Goal: Task Accomplishment & Management: Manage account settings

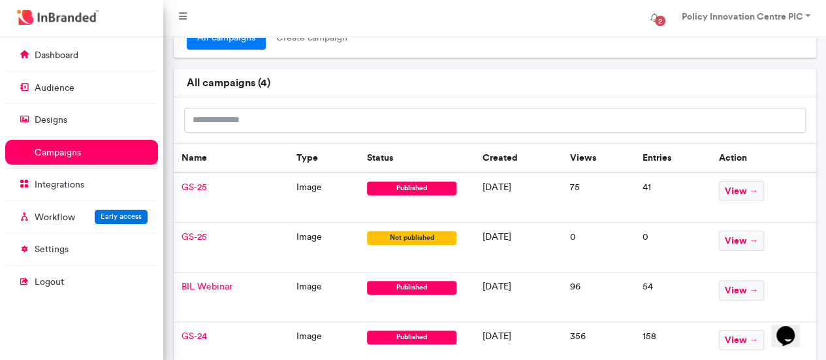
scroll to position [37, 0]
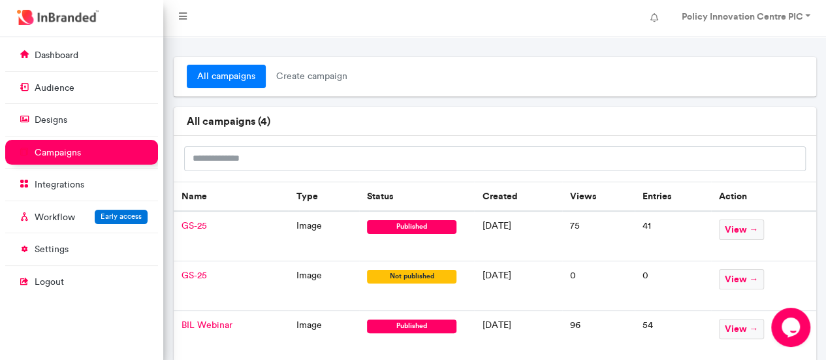
scroll to position [91, 0]
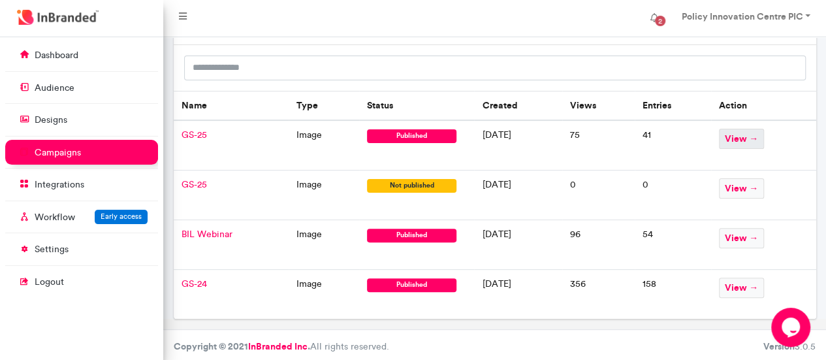
click at [758, 139] on span "view →" at bounding box center [741, 139] width 45 height 20
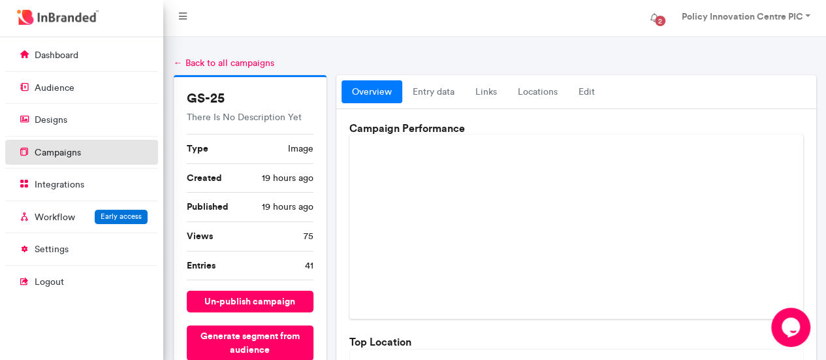
click at [56, 155] on p "campaigns" at bounding box center [58, 152] width 46 height 13
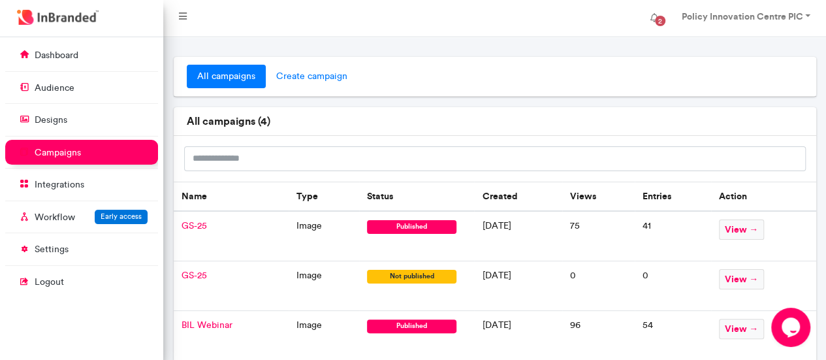
click at [329, 76] on span "create campaign" at bounding box center [312, 77] width 92 height 24
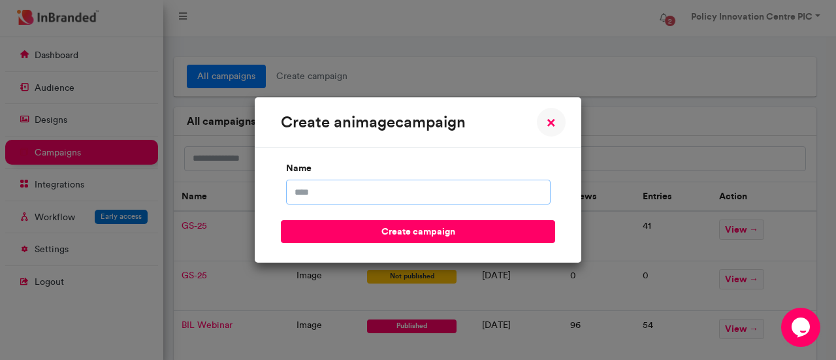
click at [321, 199] on input "name" at bounding box center [418, 192] width 265 height 25
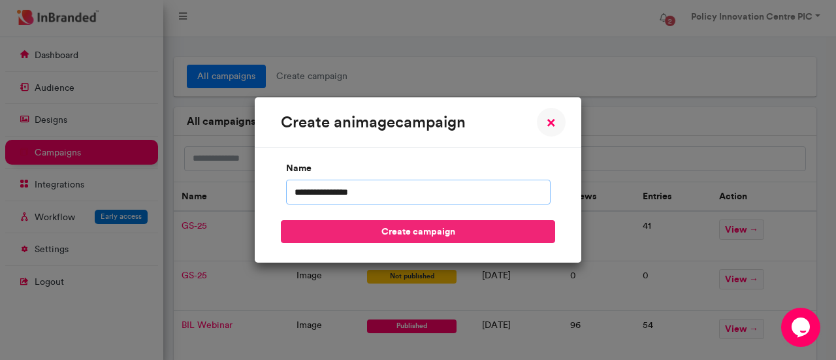
type input "**********"
click at [428, 231] on button "create campaign" at bounding box center [418, 231] width 274 height 23
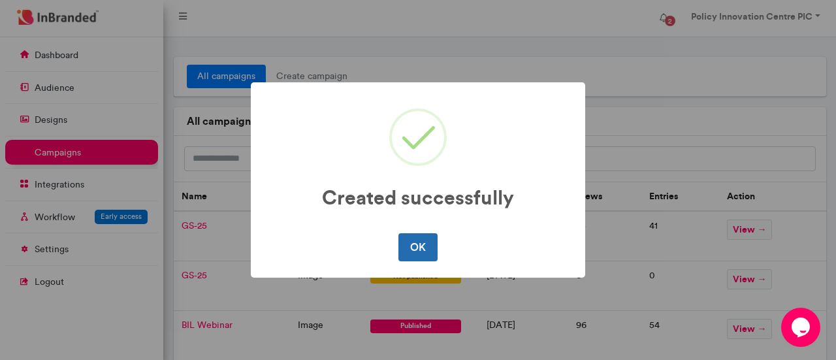
click at [422, 248] on button "OK" at bounding box center [417, 246] width 39 height 27
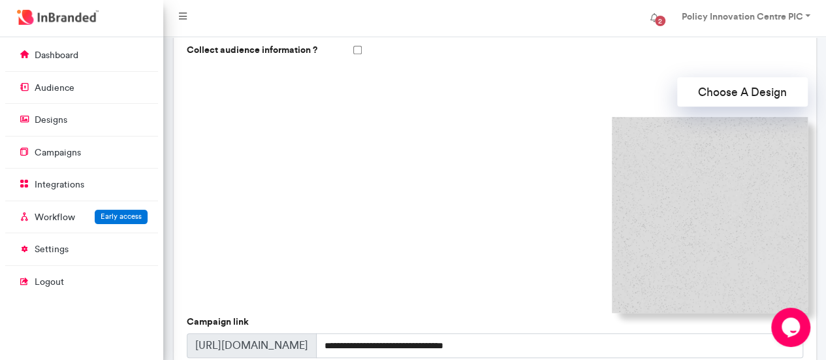
scroll to position [357, 0]
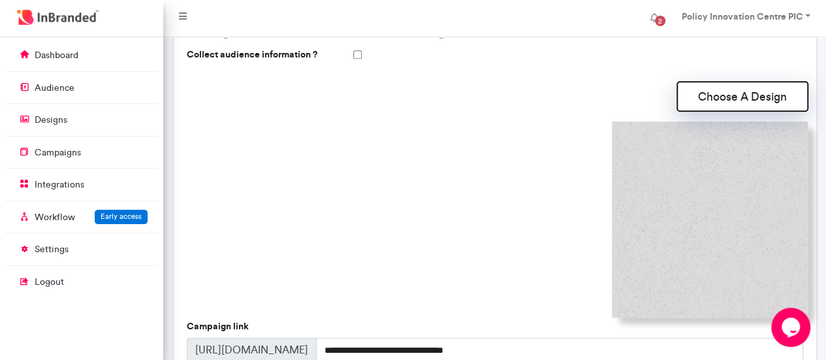
click at [735, 99] on button "Choose A Design" at bounding box center [742, 96] width 131 height 29
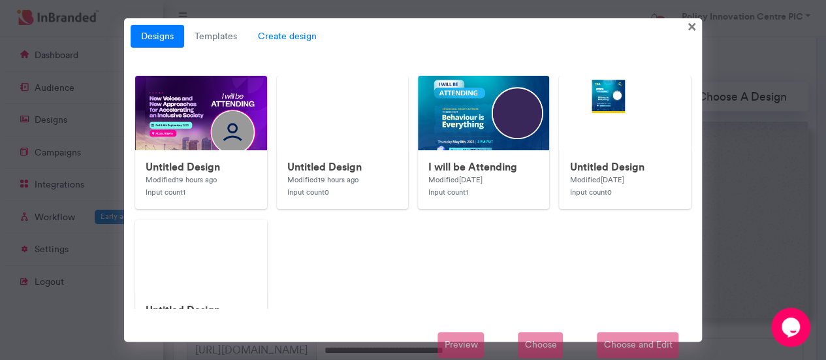
click at [281, 33] on span "Create design" at bounding box center [288, 37] width 80 height 24
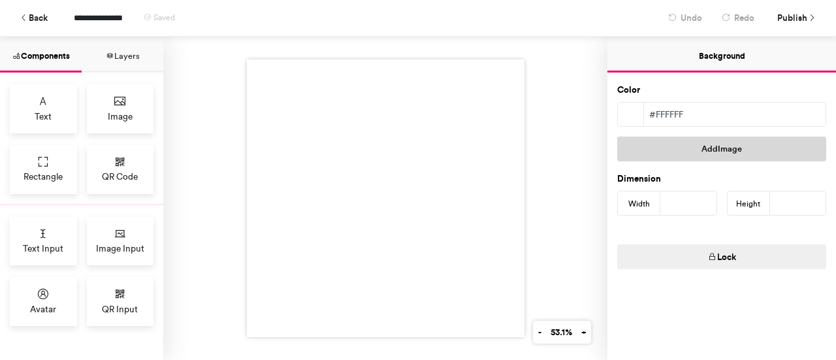
click at [713, 152] on button "Add Image" at bounding box center [721, 148] width 209 height 25
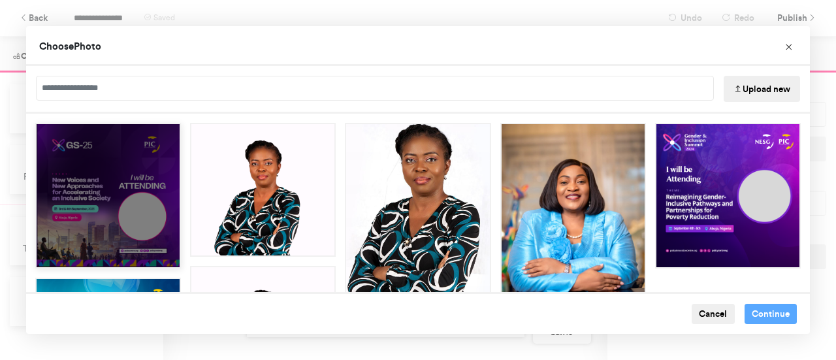
click at [117, 206] on div "Choose Image" at bounding box center [108, 196] width 146 height 146
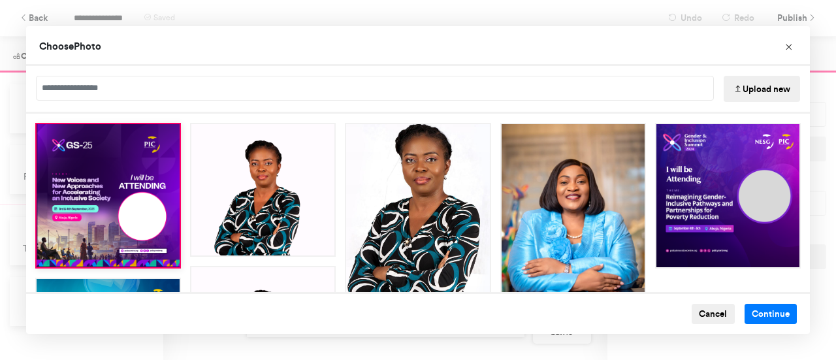
click at [761, 87] on button "Upload new" at bounding box center [762, 89] width 76 height 26
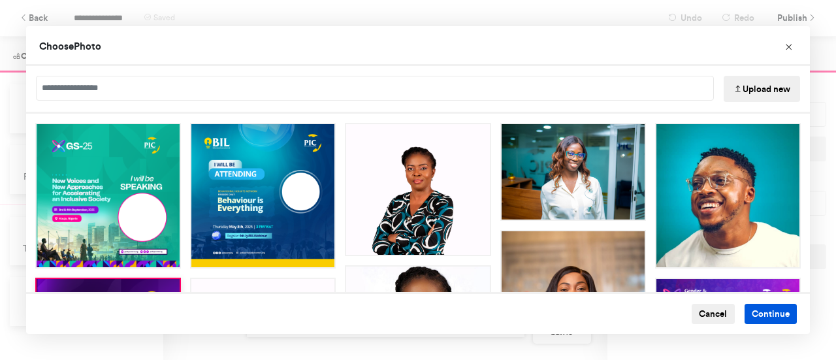
click at [761, 318] on button "Continue" at bounding box center [771, 314] width 53 height 21
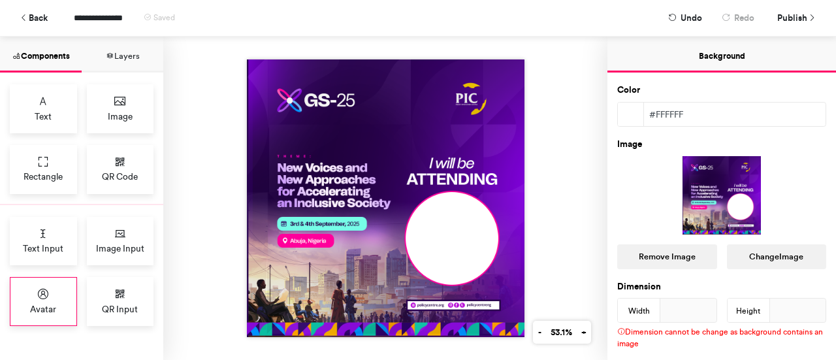
click at [49, 300] on div "Avatar" at bounding box center [43, 301] width 67 height 49
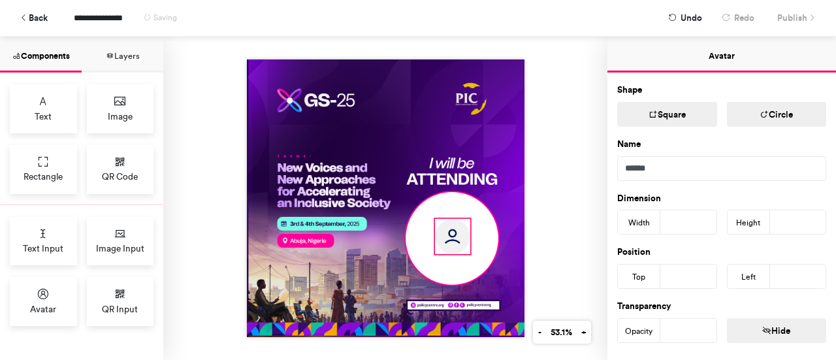
drag, startPoint x: 330, startPoint y: 144, endPoint x: 449, endPoint y: 235, distance: 149.0
click at [449, 235] on img at bounding box center [452, 236] width 35 height 35
type input "***"
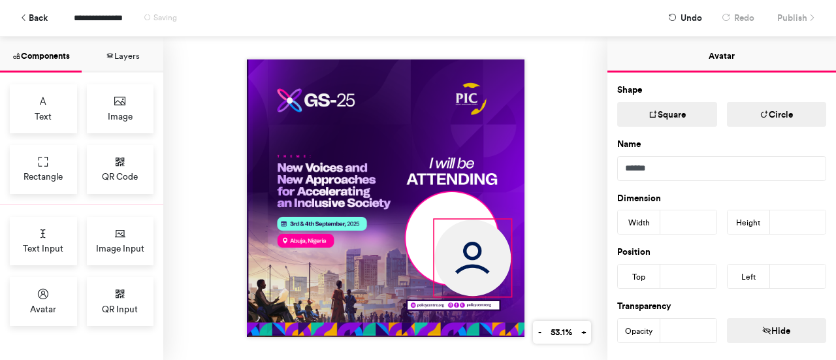
drag, startPoint x: 466, startPoint y: 247, endPoint x: 508, endPoint y: 279, distance: 52.6
click at [508, 279] on div at bounding box center [386, 198] width 278 height 278
type input "***"
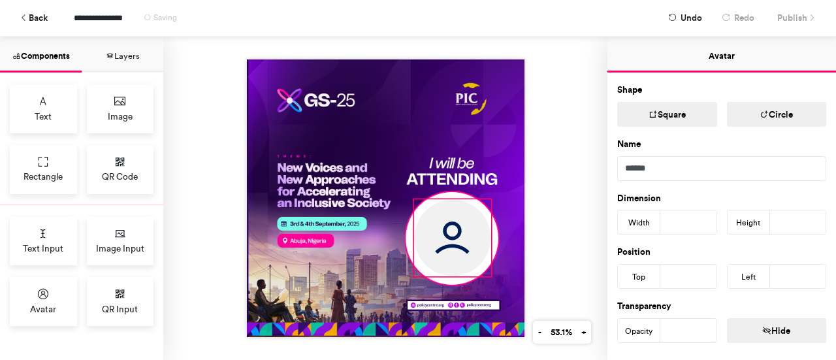
drag, startPoint x: 466, startPoint y: 253, endPoint x: 445, endPoint y: 233, distance: 28.6
click at [445, 233] on img at bounding box center [452, 238] width 76 height 76
type input "***"
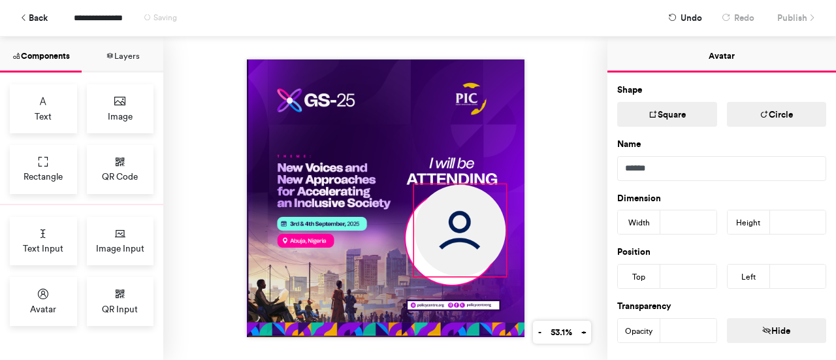
drag, startPoint x: 485, startPoint y: 194, endPoint x: 500, endPoint y: 180, distance: 20.3
click at [500, 180] on div at bounding box center [386, 198] width 278 height 278
type input "***"
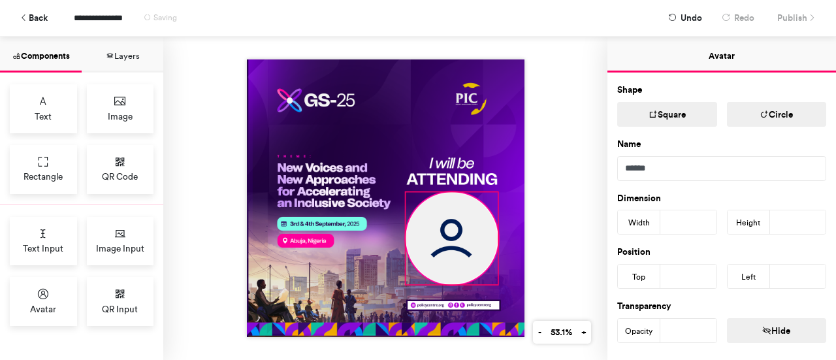
drag, startPoint x: 460, startPoint y: 223, endPoint x: 452, endPoint y: 231, distance: 11.6
click at [452, 231] on img at bounding box center [451, 238] width 91 height 91
type input "***"
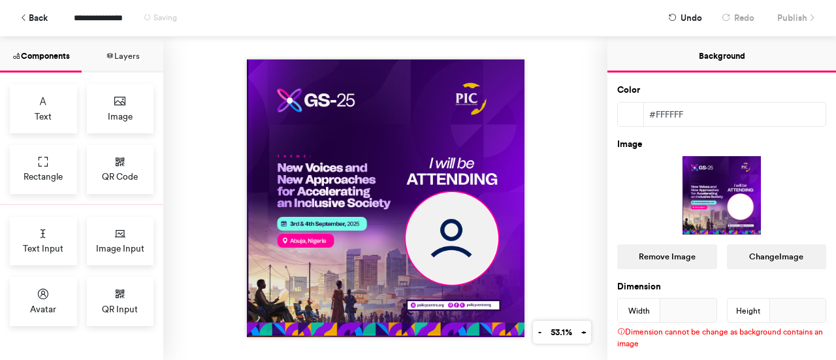
click at [465, 126] on img at bounding box center [386, 198] width 278 height 278
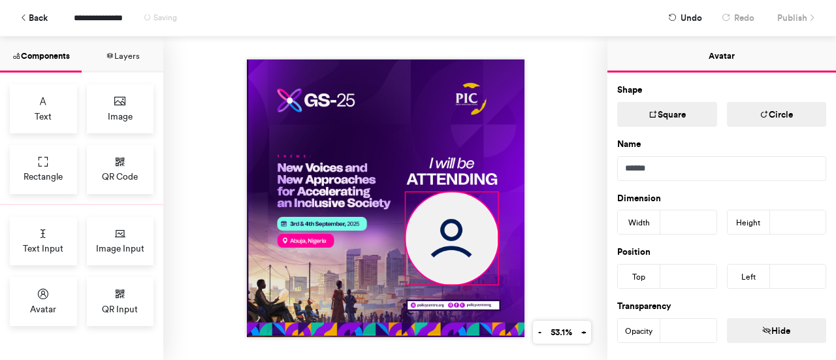
click at [457, 233] on img at bounding box center [451, 238] width 91 height 91
click at [456, 233] on img at bounding box center [449, 238] width 91 height 91
type input "***"
click at [581, 133] on div at bounding box center [385, 198] width 444 height 323
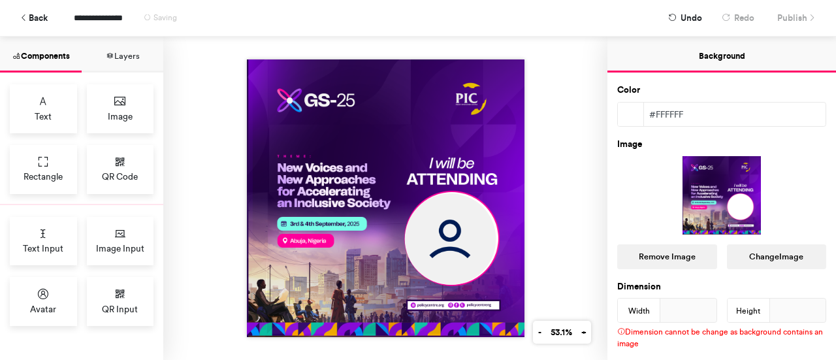
click at [385, 131] on img at bounding box center [386, 198] width 278 height 278
click at [775, 251] on button "Change Image" at bounding box center [777, 256] width 100 height 25
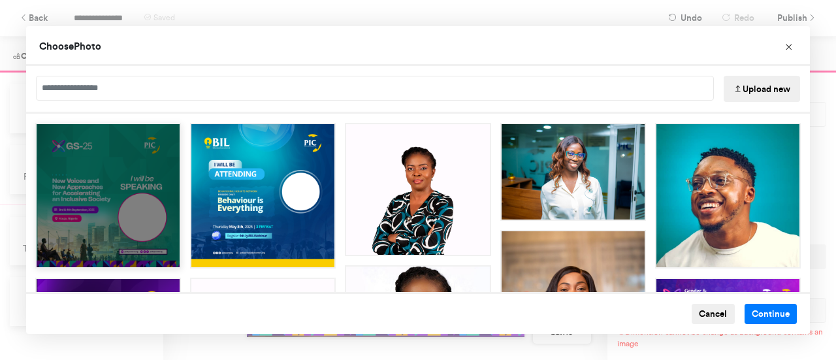
click at [110, 157] on div "Choose Image" at bounding box center [108, 196] width 146 height 146
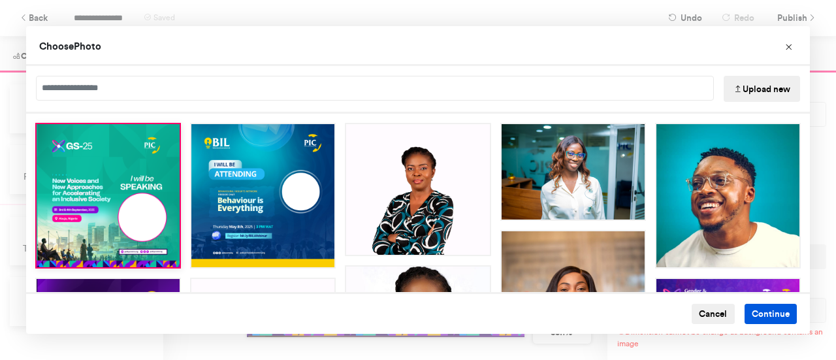
click at [767, 321] on button "Continue" at bounding box center [771, 314] width 53 height 21
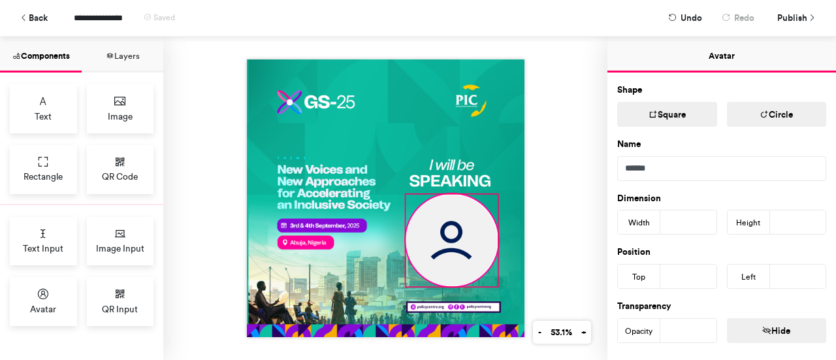
click at [464, 224] on img at bounding box center [451, 240] width 91 height 91
type input "***"
click at [547, 152] on div at bounding box center [385, 198] width 444 height 323
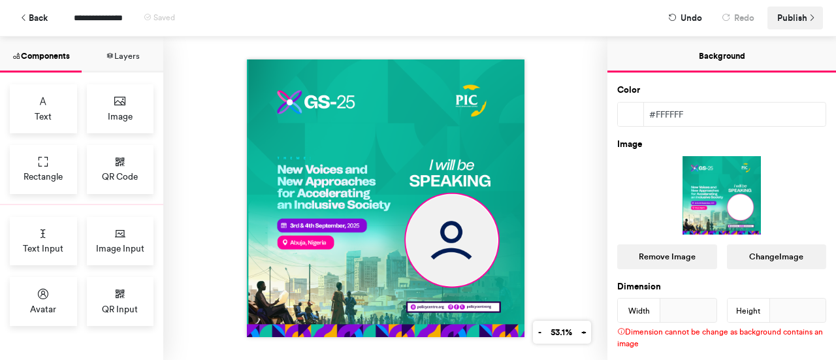
click at [802, 22] on span "Publish" at bounding box center [792, 18] width 30 height 23
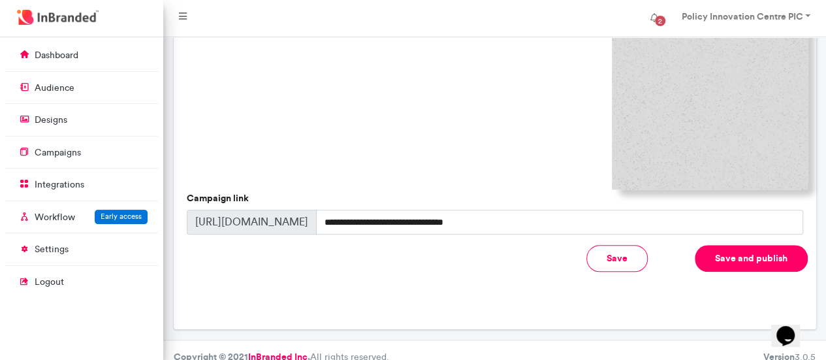
scroll to position [489, 0]
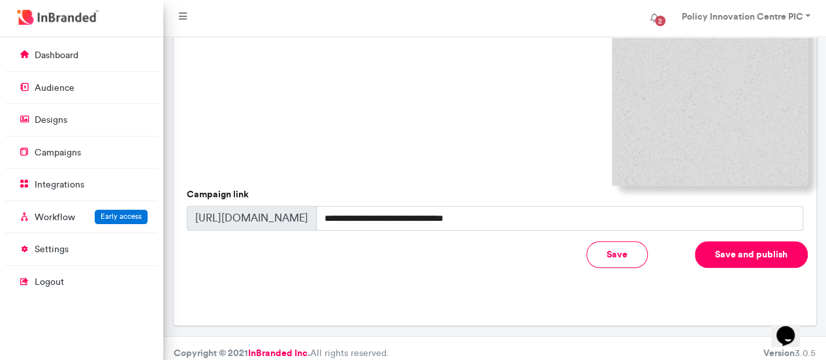
click at [758, 253] on button "Save and publish" at bounding box center [751, 254] width 113 height 27
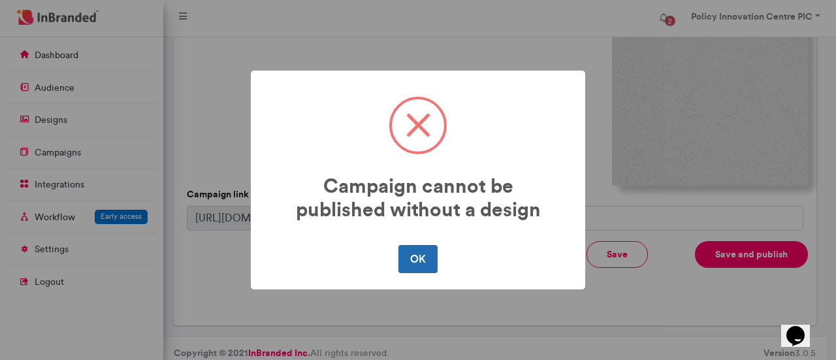
click at [403, 263] on button "OK" at bounding box center [417, 258] width 39 height 27
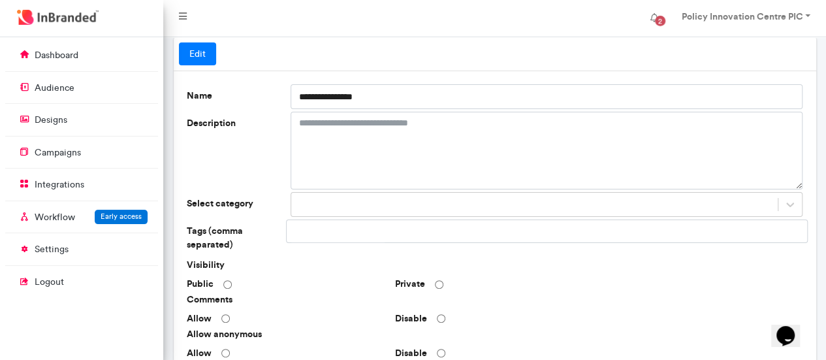
scroll to position [0, 0]
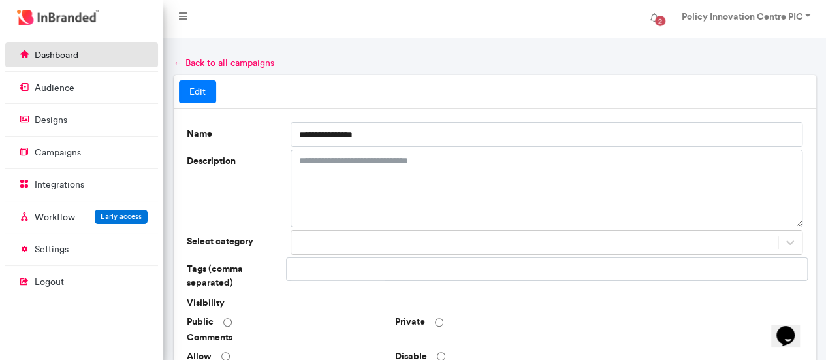
click at [57, 61] on p "dashboard" at bounding box center [57, 55] width 44 height 13
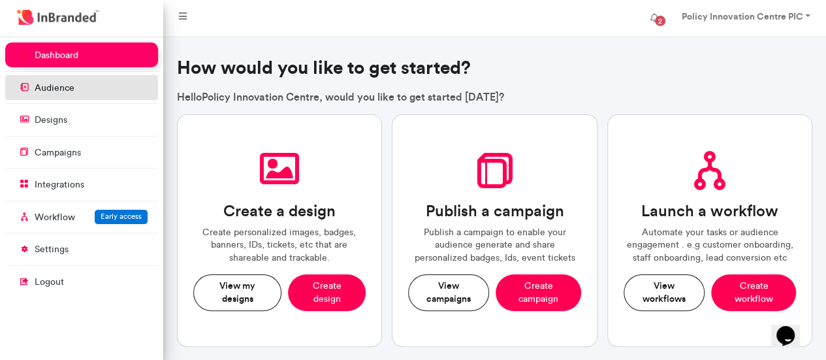
click at [42, 92] on p "audience" at bounding box center [55, 88] width 40 height 13
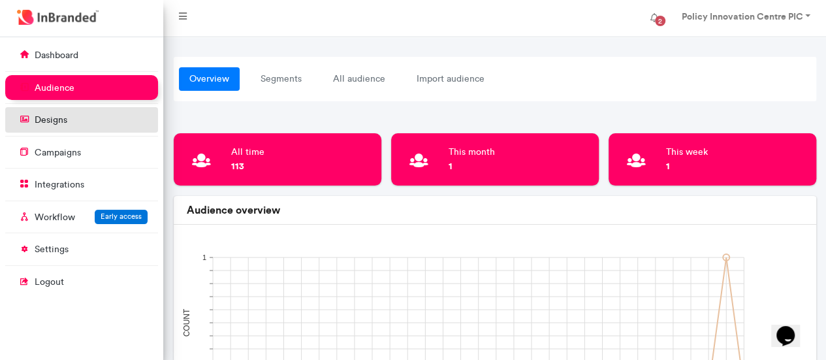
click at [43, 121] on p "designs" at bounding box center [51, 120] width 33 height 13
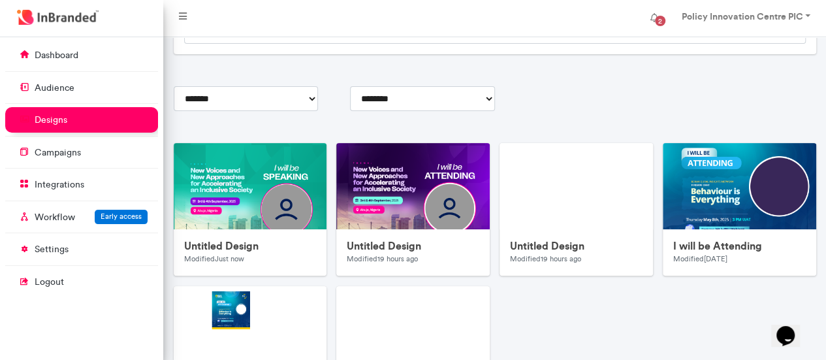
scroll to position [135, 0]
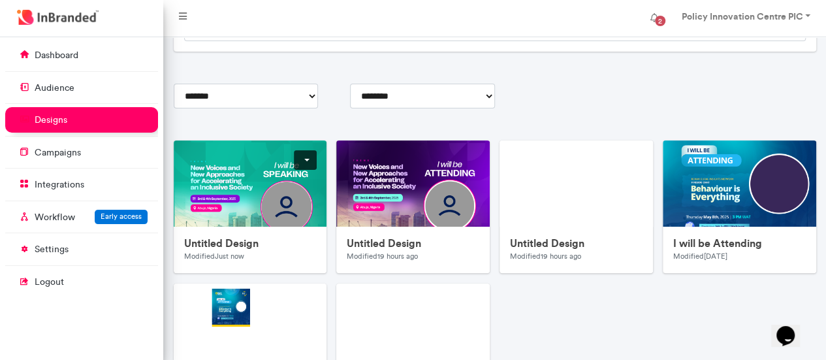
click at [296, 160] on link at bounding box center [305, 160] width 23 height 20
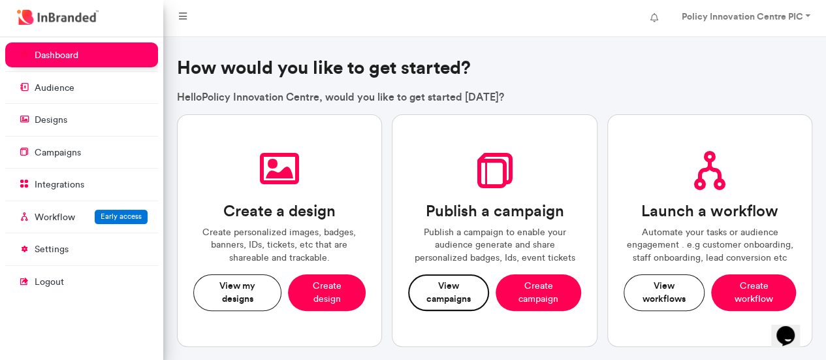
click at [451, 295] on button "View campaigns" at bounding box center [448, 292] width 81 height 36
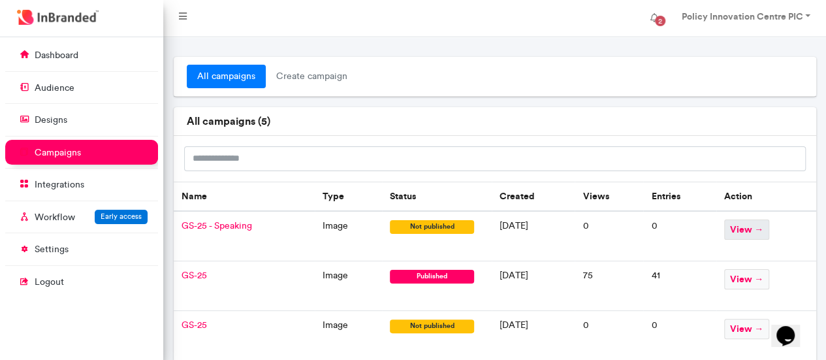
click at [758, 229] on span "view →" at bounding box center [746, 229] width 45 height 20
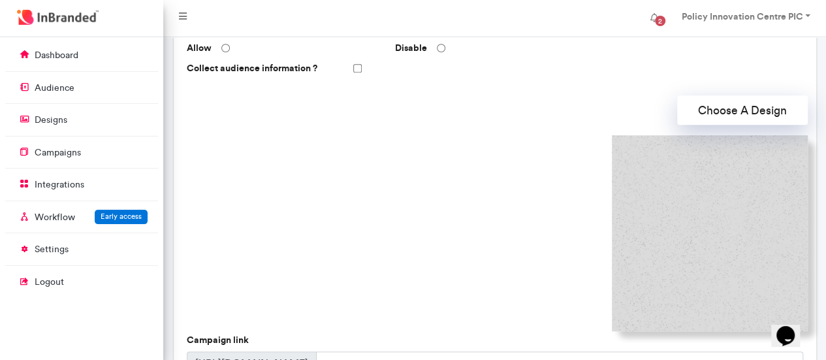
scroll to position [344, 0]
click at [727, 228] on img at bounding box center [710, 233] width 196 height 196
click at [728, 103] on button "Choose A Design" at bounding box center [742, 109] width 131 height 29
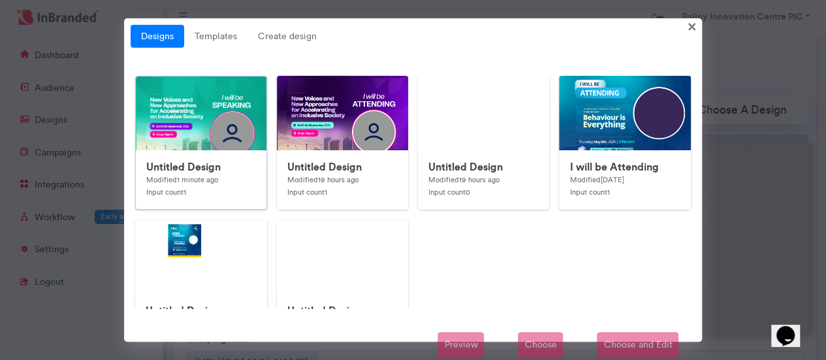
click at [182, 119] on img at bounding box center [397, 337] width 522 height 522
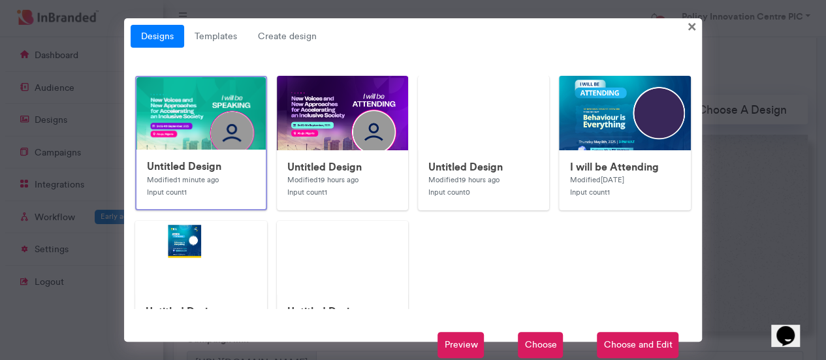
click at [545, 344] on span "Choose" at bounding box center [540, 345] width 45 height 26
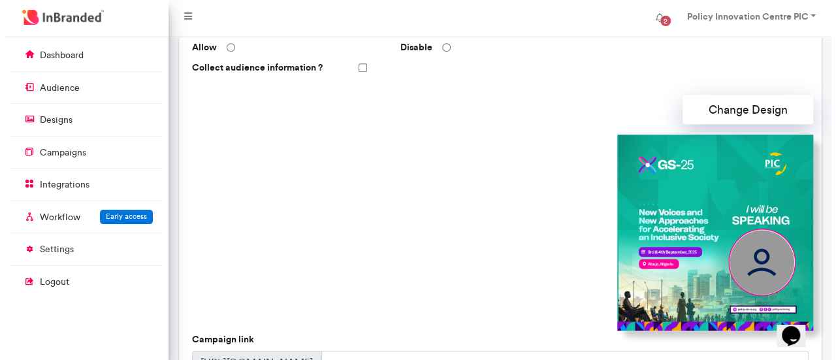
scroll to position [497, 0]
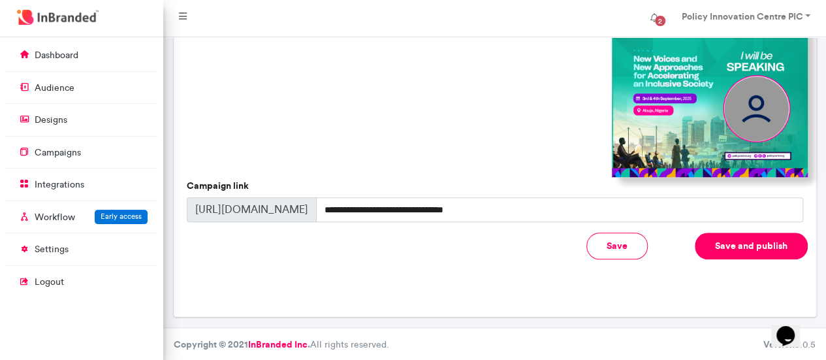
click at [773, 246] on button "Save and publish" at bounding box center [751, 246] width 113 height 27
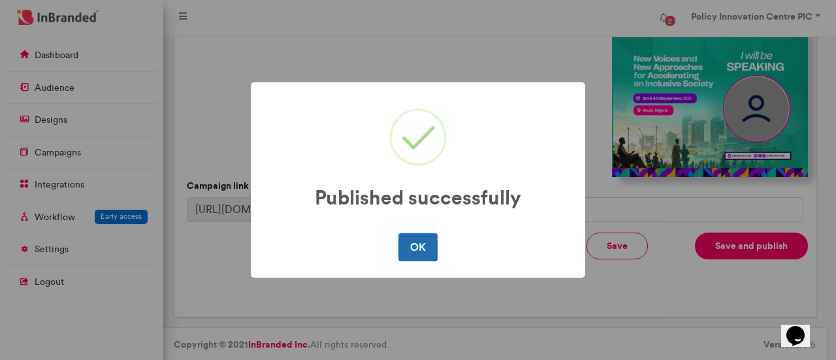
click at [421, 244] on button "OK" at bounding box center [417, 246] width 39 height 27
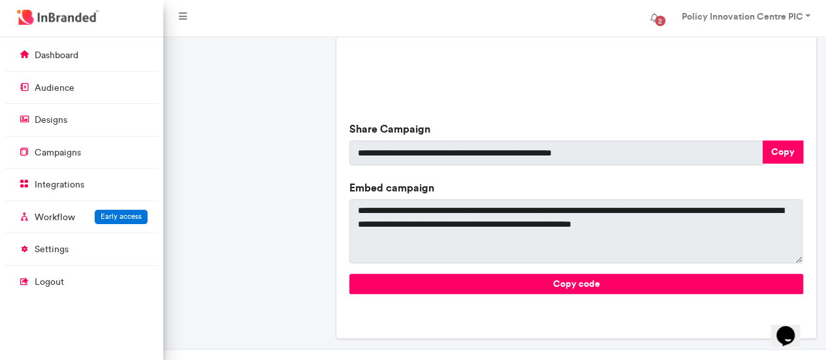
scroll to position [541, 0]
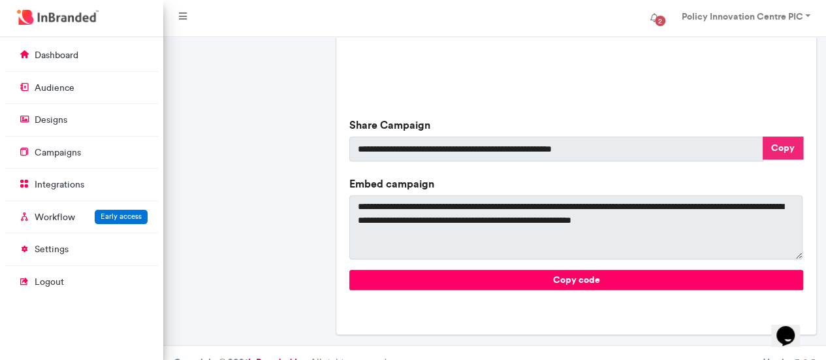
click at [795, 154] on button "Copy" at bounding box center [783, 147] width 40 height 23
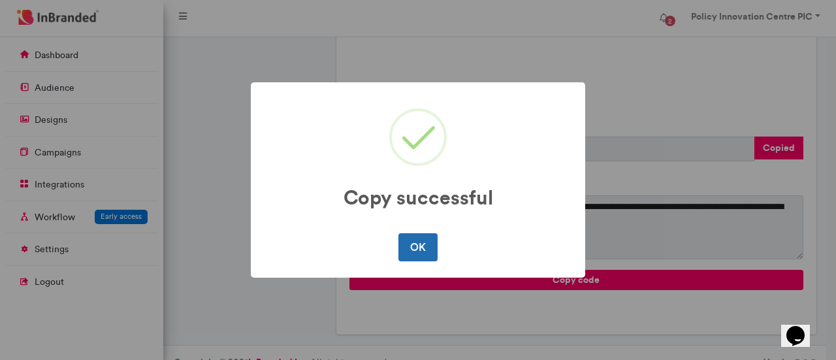
click at [409, 239] on button "OK" at bounding box center [417, 246] width 39 height 27
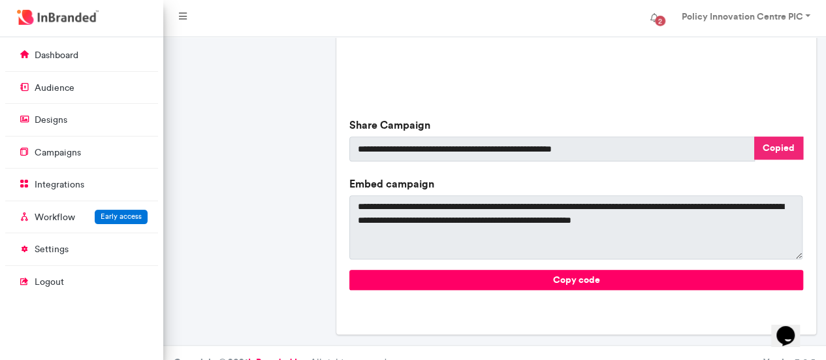
click at [786, 154] on button "Copied" at bounding box center [778, 147] width 49 height 23
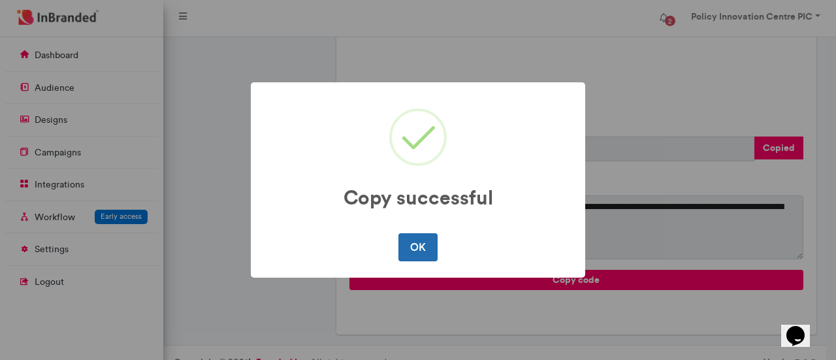
click at [423, 251] on button "OK" at bounding box center [417, 246] width 39 height 27
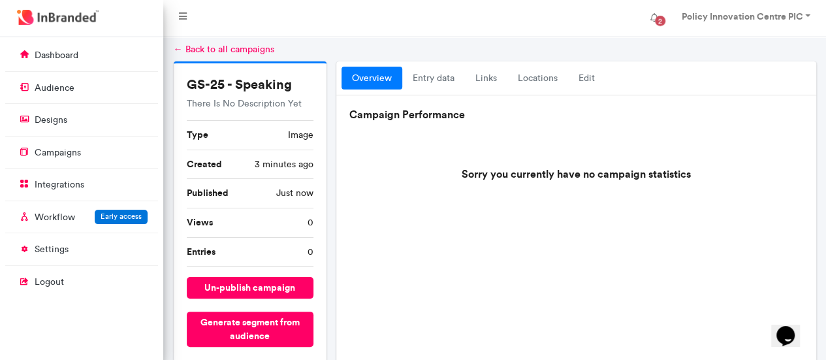
scroll to position [0, 0]
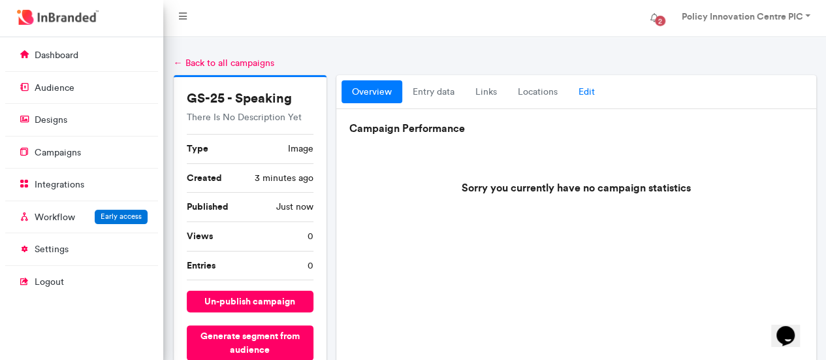
click at [591, 84] on link "Edit" at bounding box center [586, 92] width 37 height 24
click at [583, 93] on link "Edit" at bounding box center [586, 92] width 37 height 24
click at [588, 83] on link "Edit" at bounding box center [586, 92] width 37 height 24
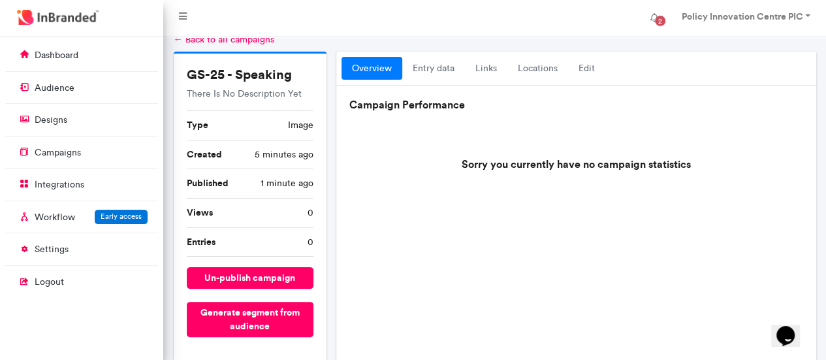
scroll to position [21, 0]
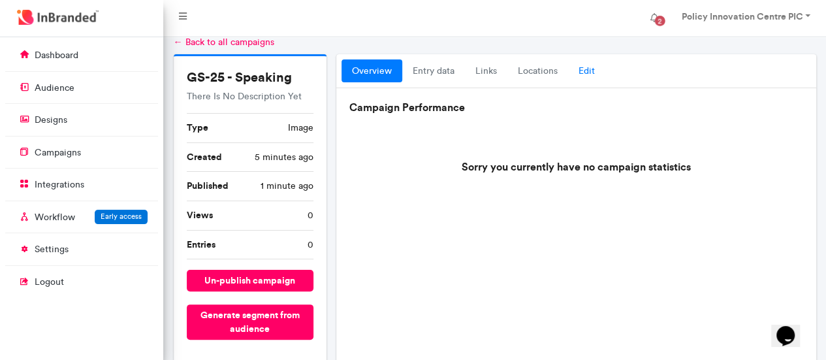
click at [594, 69] on link "Edit" at bounding box center [586, 71] width 37 height 24
click at [56, 150] on p "campaigns" at bounding box center [58, 152] width 46 height 13
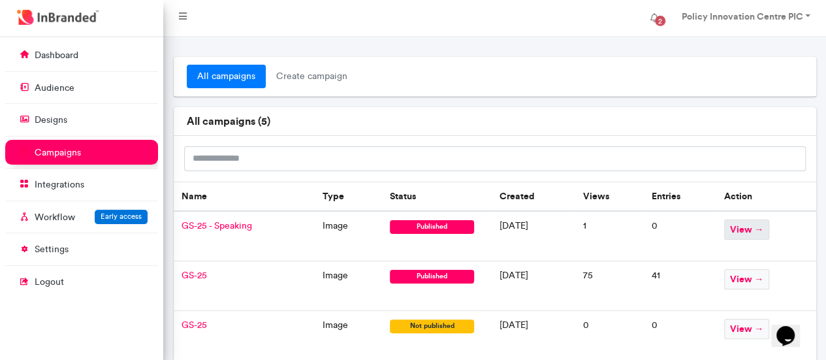
click at [754, 223] on span "view →" at bounding box center [746, 229] width 45 height 20
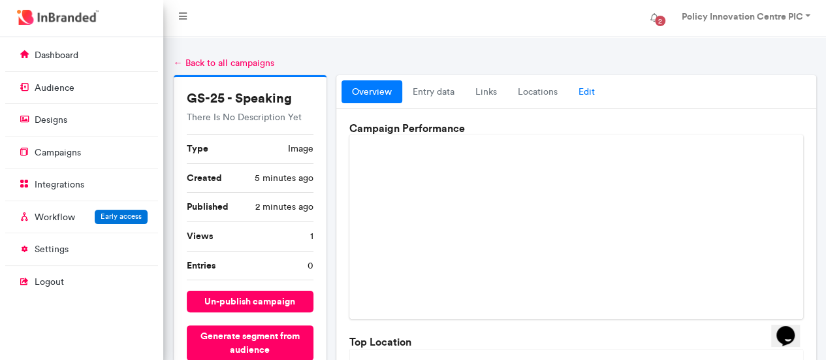
click at [591, 88] on link "Edit" at bounding box center [586, 92] width 37 height 24
click at [587, 89] on link "Edit" at bounding box center [586, 92] width 37 height 24
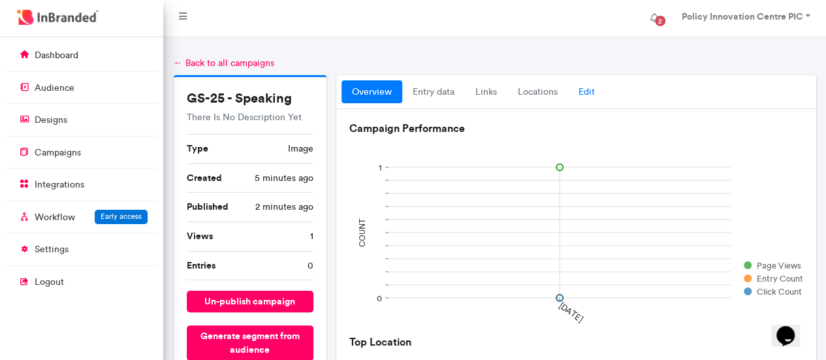
click at [586, 89] on link "Edit" at bounding box center [586, 92] width 37 height 24
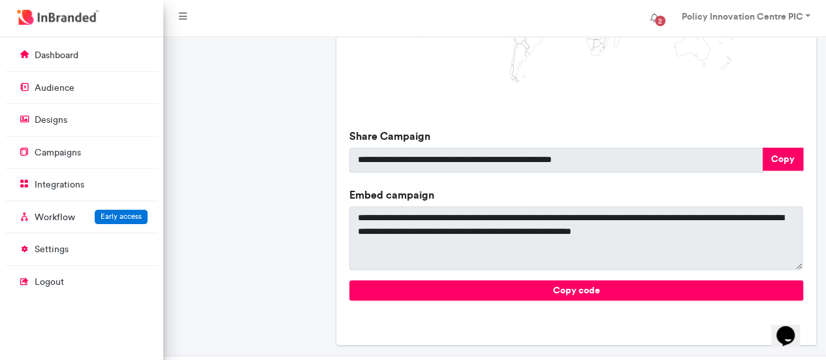
scroll to position [513, 0]
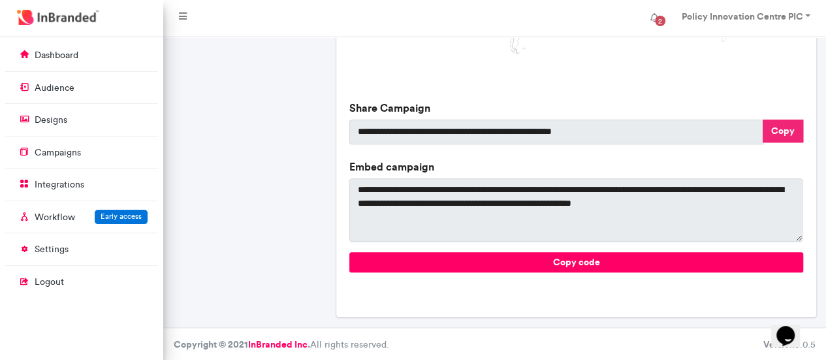
click at [790, 123] on button "Copy" at bounding box center [783, 131] width 40 height 23
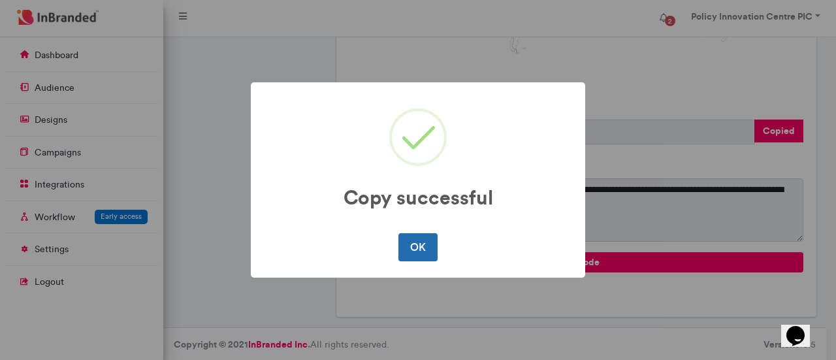
click at [415, 246] on button "OK" at bounding box center [417, 246] width 39 height 27
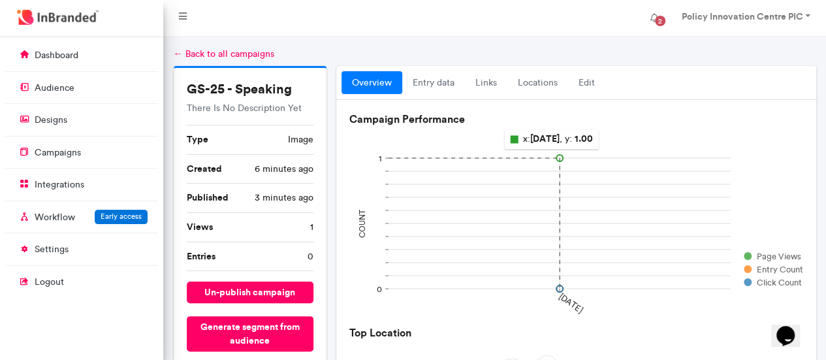
scroll to position [0, 0]
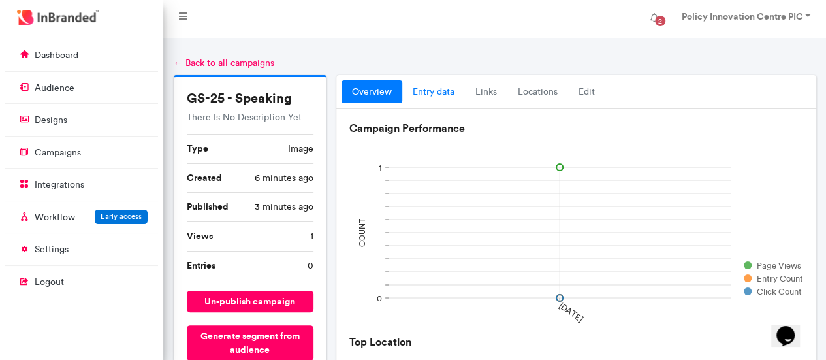
click at [431, 91] on link "entry data" at bounding box center [433, 92] width 63 height 24
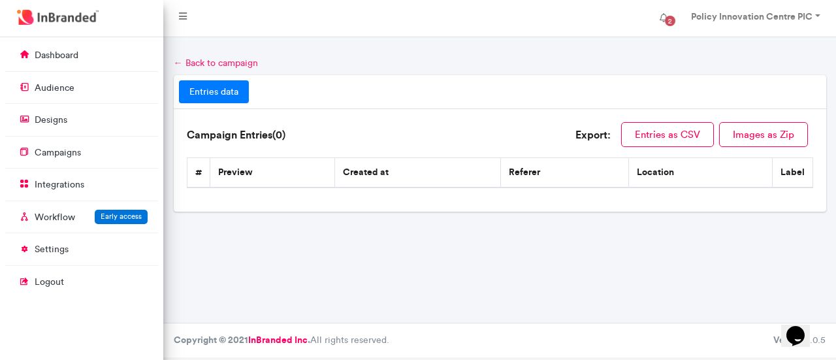
click at [195, 62] on link "← Back to campaign" at bounding box center [216, 62] width 84 height 11
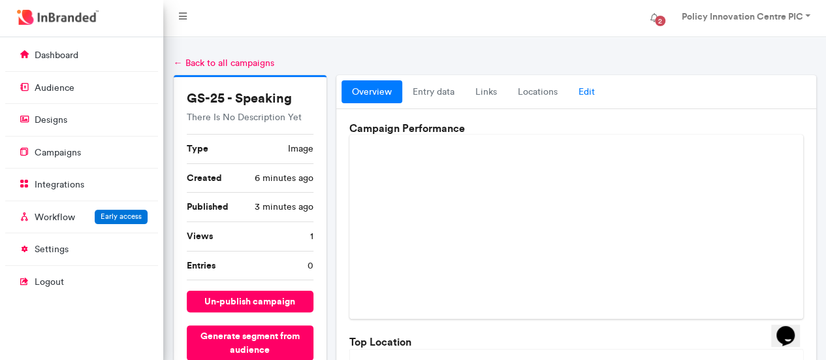
click at [579, 83] on link "Edit" at bounding box center [586, 92] width 37 height 24
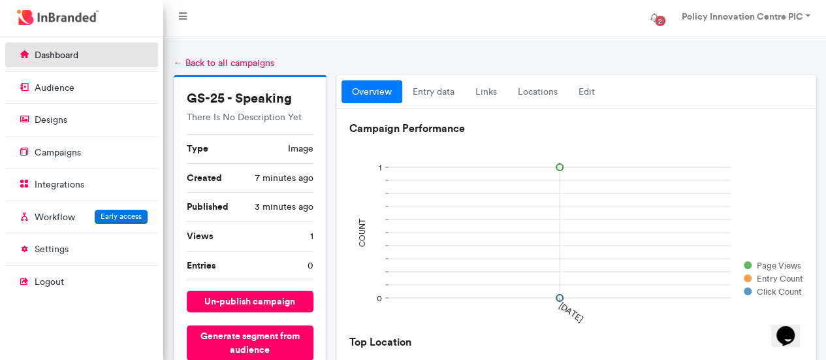
click at [63, 59] on p "dashboard" at bounding box center [57, 55] width 44 height 13
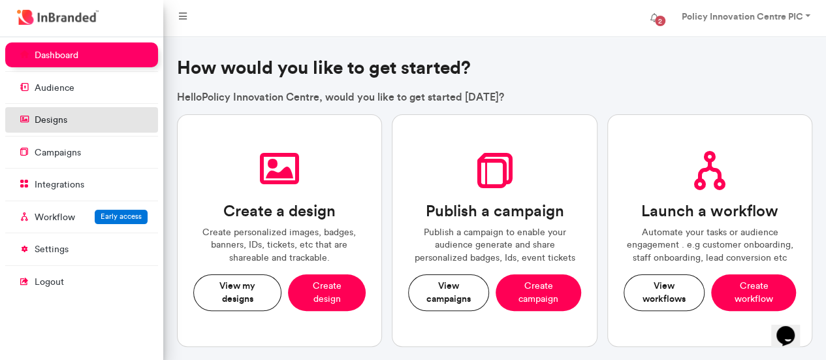
click at [73, 120] on link "designs" at bounding box center [81, 119] width 153 height 25
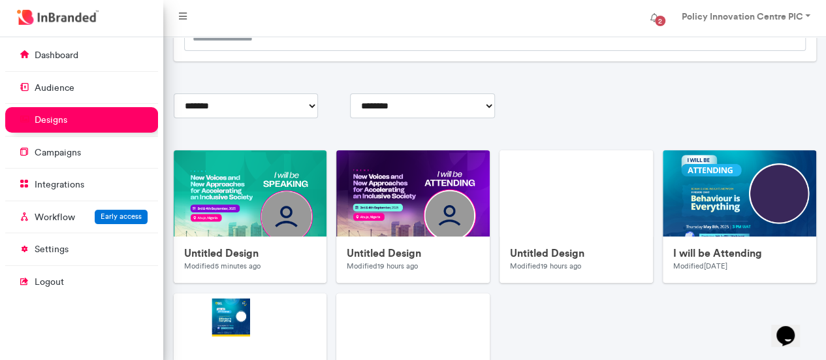
scroll to position [131, 0]
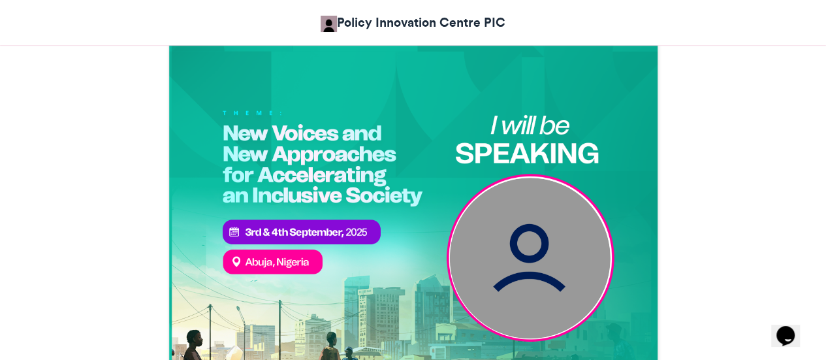
scroll to position [481, 0]
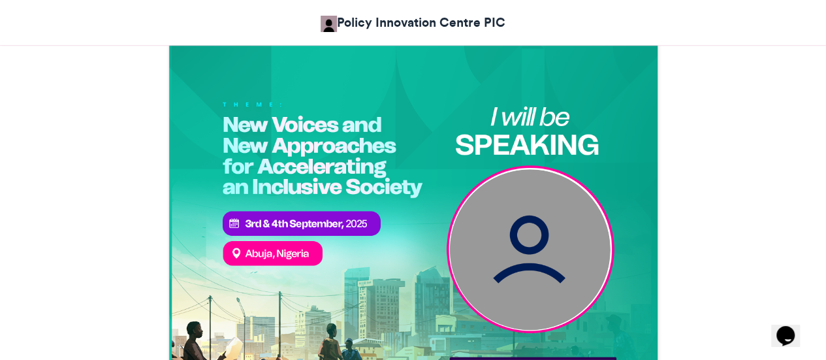
click at [543, 272] on img at bounding box center [529, 249] width 161 height 161
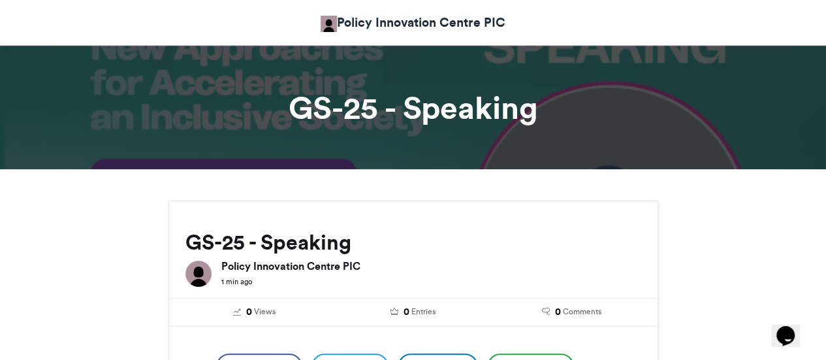
scroll to position [0, 0]
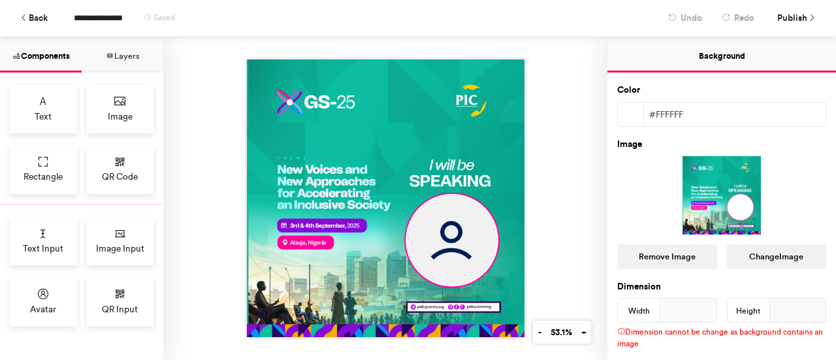
scroll to position [110, 0]
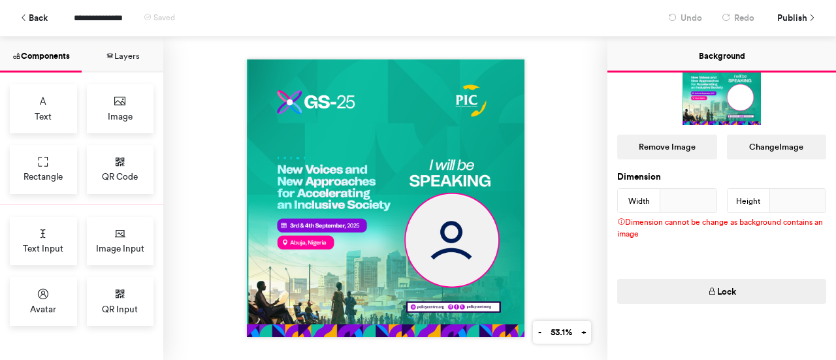
click at [124, 60] on button "Layers" at bounding box center [123, 55] width 82 height 36
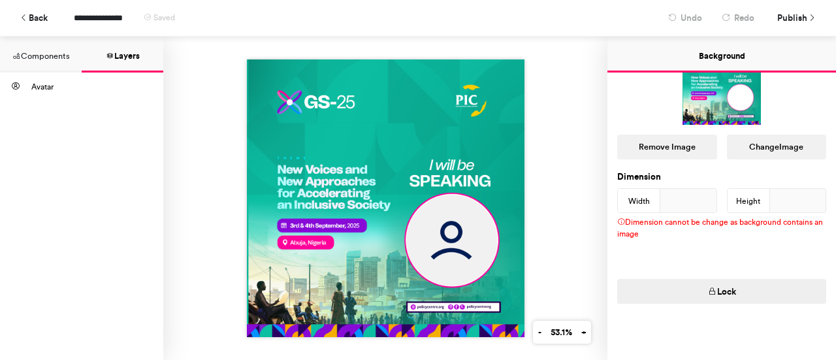
click at [45, 54] on button "Components" at bounding box center [41, 55] width 82 height 36
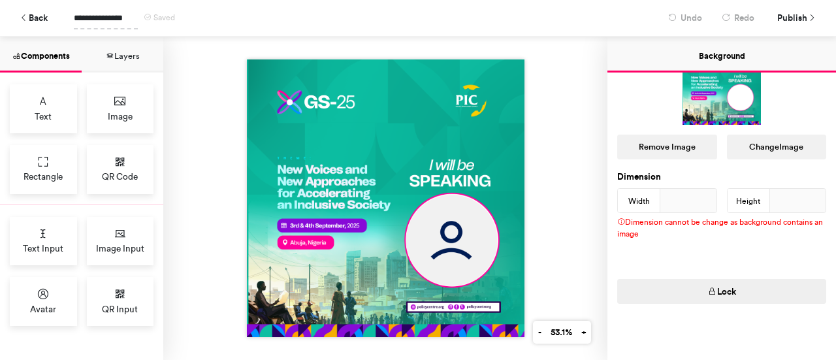
click at [93, 15] on span "**********" at bounding box center [106, 18] width 64 height 23
click at [93, 15] on span "**********" at bounding box center [123, 18] width 98 height 23
click at [38, 20] on button "Back" at bounding box center [33, 18] width 41 height 23
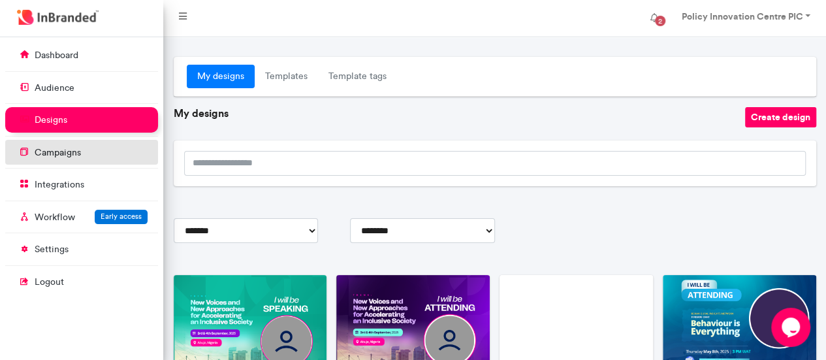
click at [56, 151] on p "campaigns" at bounding box center [58, 152] width 46 height 13
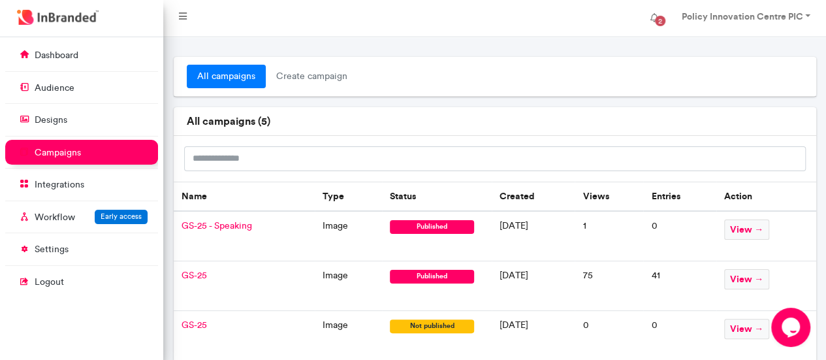
click at [225, 221] on span "GS-25 - Speaking" at bounding box center [217, 225] width 71 height 11
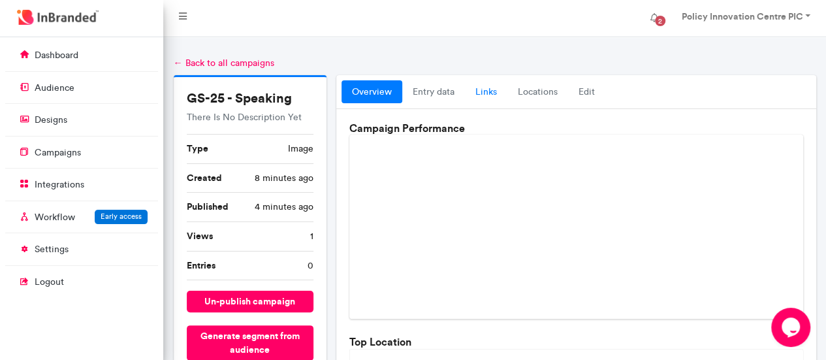
click at [483, 93] on link "links" at bounding box center [486, 92] width 42 height 24
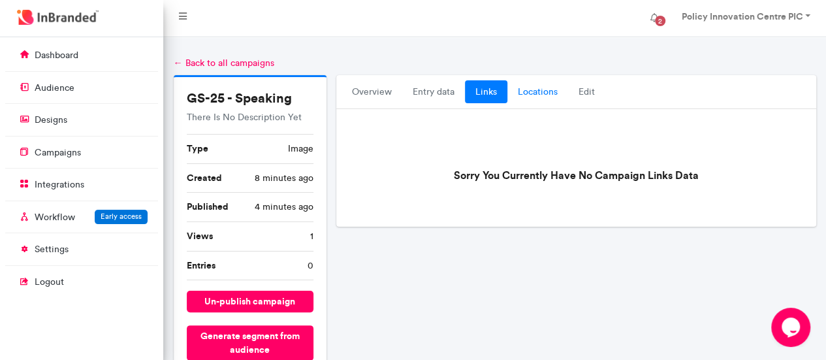
click at [523, 88] on link "locations" at bounding box center [537, 92] width 61 height 24
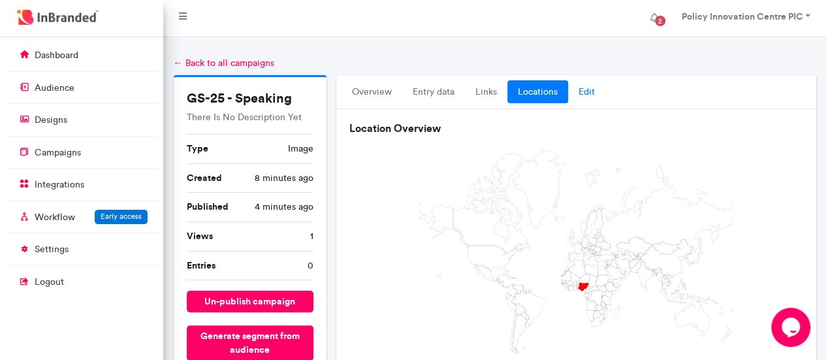
click at [593, 89] on link "Edit" at bounding box center [586, 92] width 37 height 24
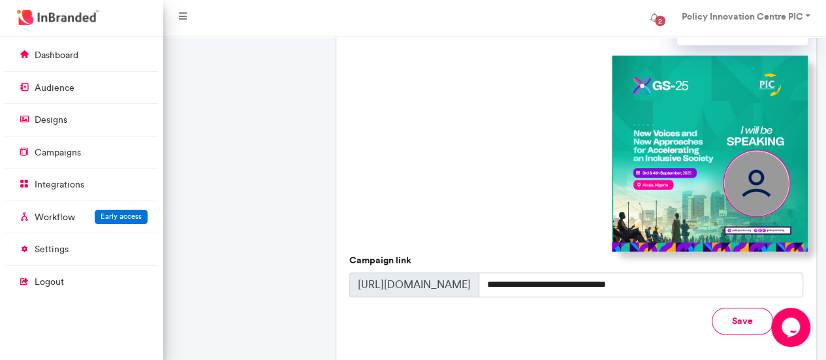
scroll to position [492, 0]
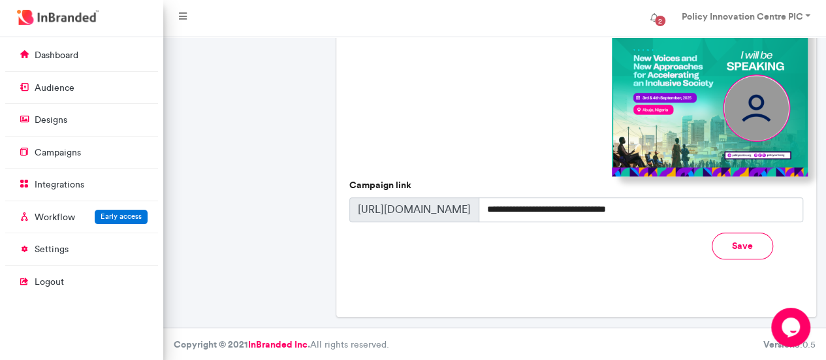
click at [734, 242] on button "Save" at bounding box center [742, 246] width 61 height 27
